Goal: Navigation & Orientation: Find specific page/section

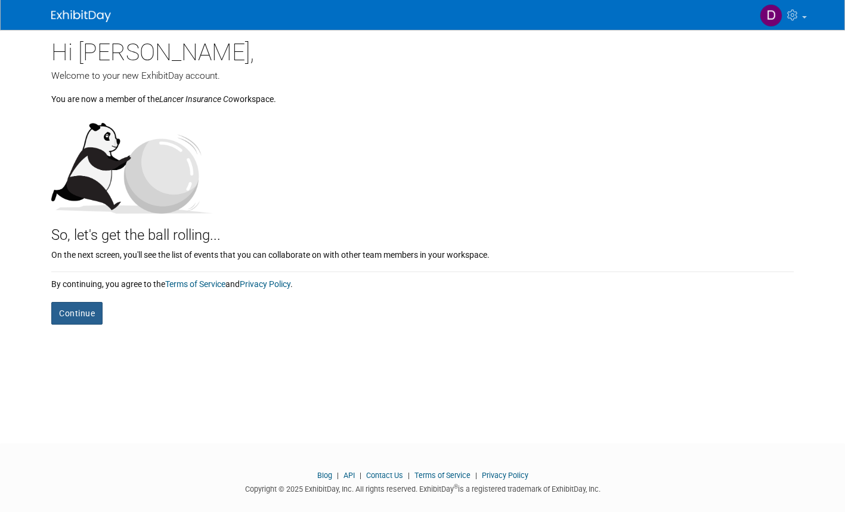
click at [73, 319] on button "Continue" at bounding box center [76, 313] width 51 height 23
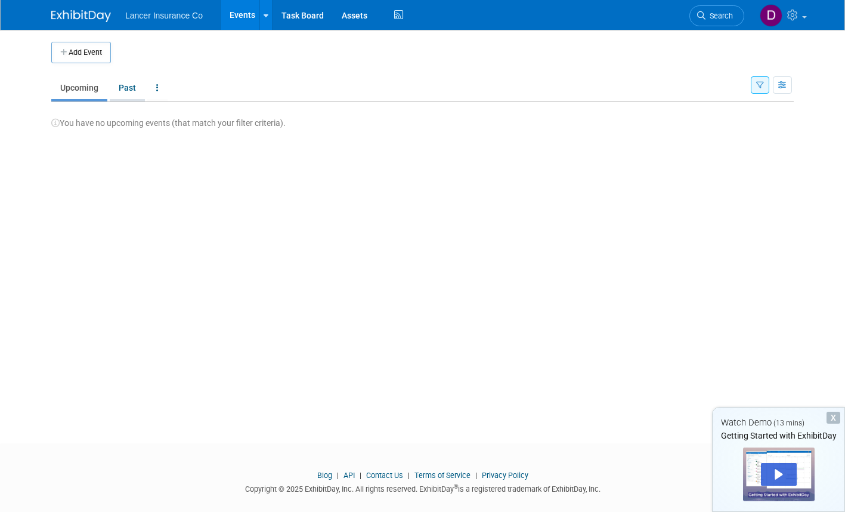
click at [118, 92] on link "Past" at bounding box center [127, 87] width 35 height 23
click at [75, 95] on link "Upcoming" at bounding box center [79, 87] width 56 height 23
click at [296, 17] on link "Task Board" at bounding box center [303, 15] width 60 height 30
